Goal: Task Accomplishment & Management: Use online tool/utility

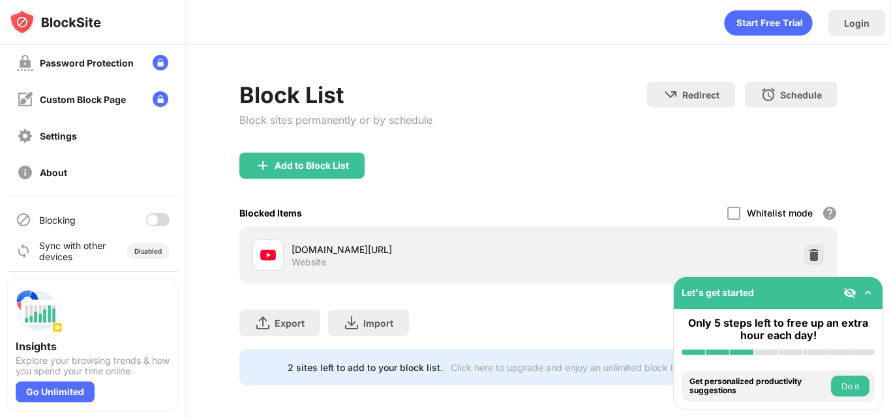
scroll to position [155, 0]
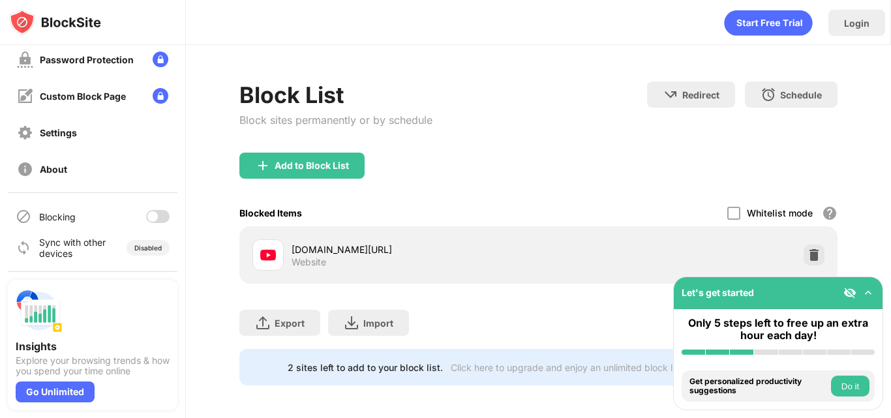
click at [147, 213] on div at bounding box center [157, 216] width 23 height 13
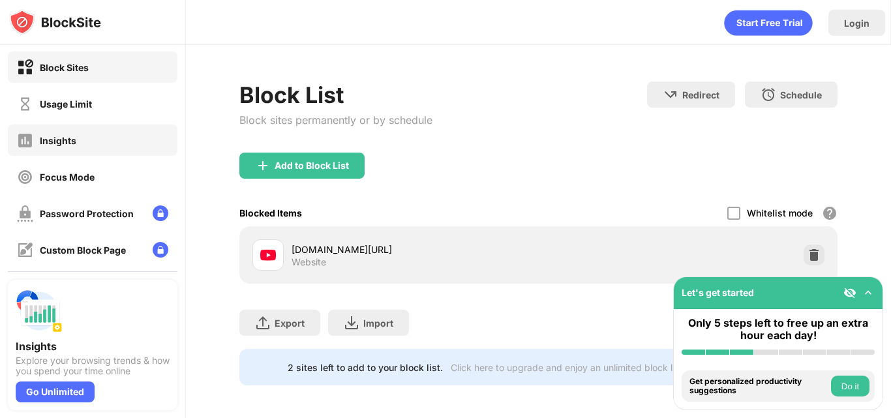
scroll to position [0, 0]
click at [109, 180] on div "Focus Mode" at bounding box center [93, 177] width 170 height 31
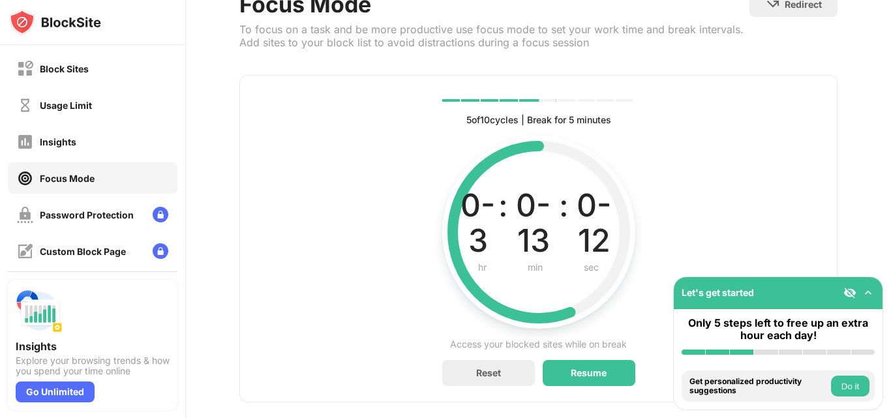
scroll to position [121, 0]
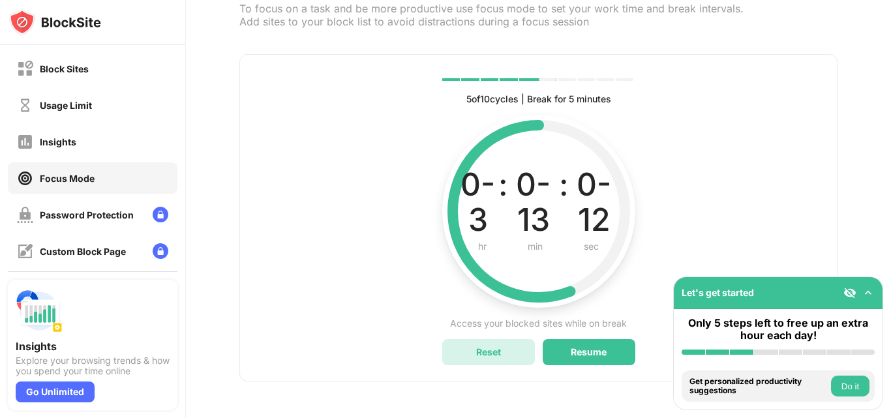
click at [502, 348] on div "Reset" at bounding box center [488, 352] width 93 height 26
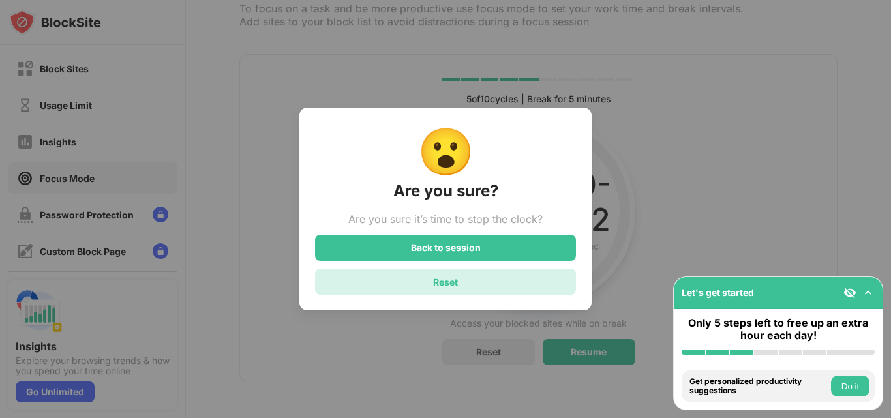
click at [514, 282] on div "Reset" at bounding box center [445, 282] width 261 height 26
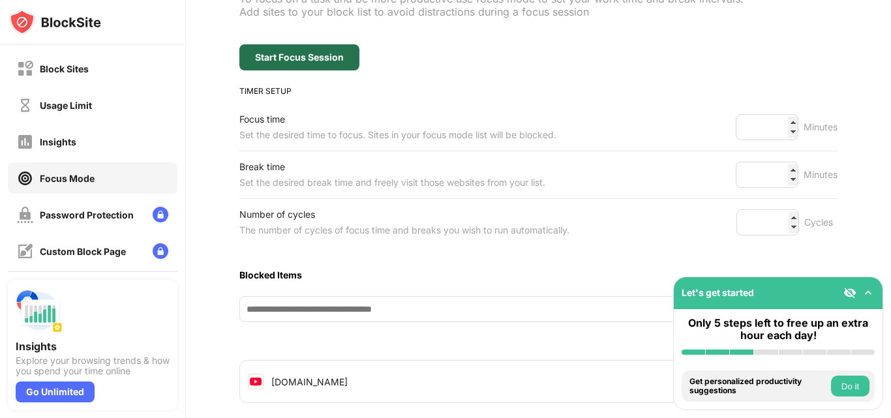
click at [282, 65] on div "Start Focus Session" at bounding box center [299, 57] width 120 height 26
